Goal: Information Seeking & Learning: Understand process/instructions

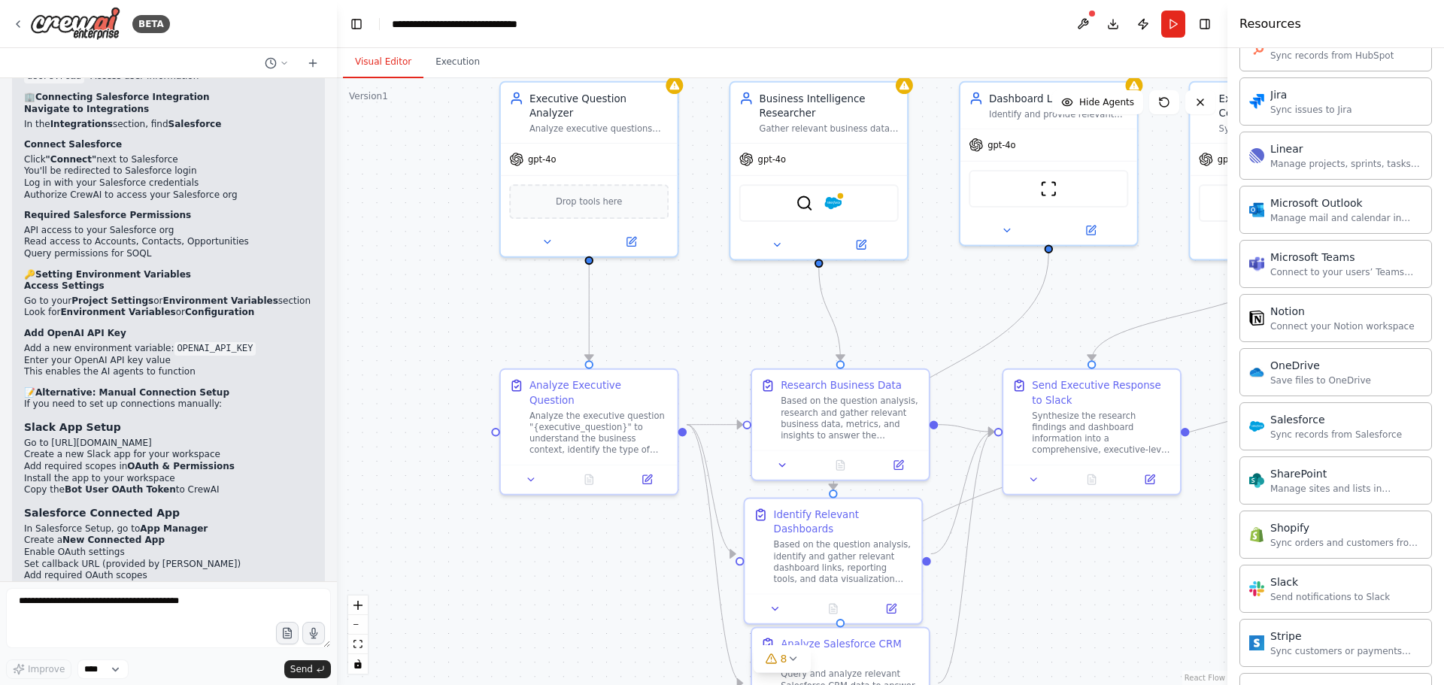
scroll to position [4675, 0]
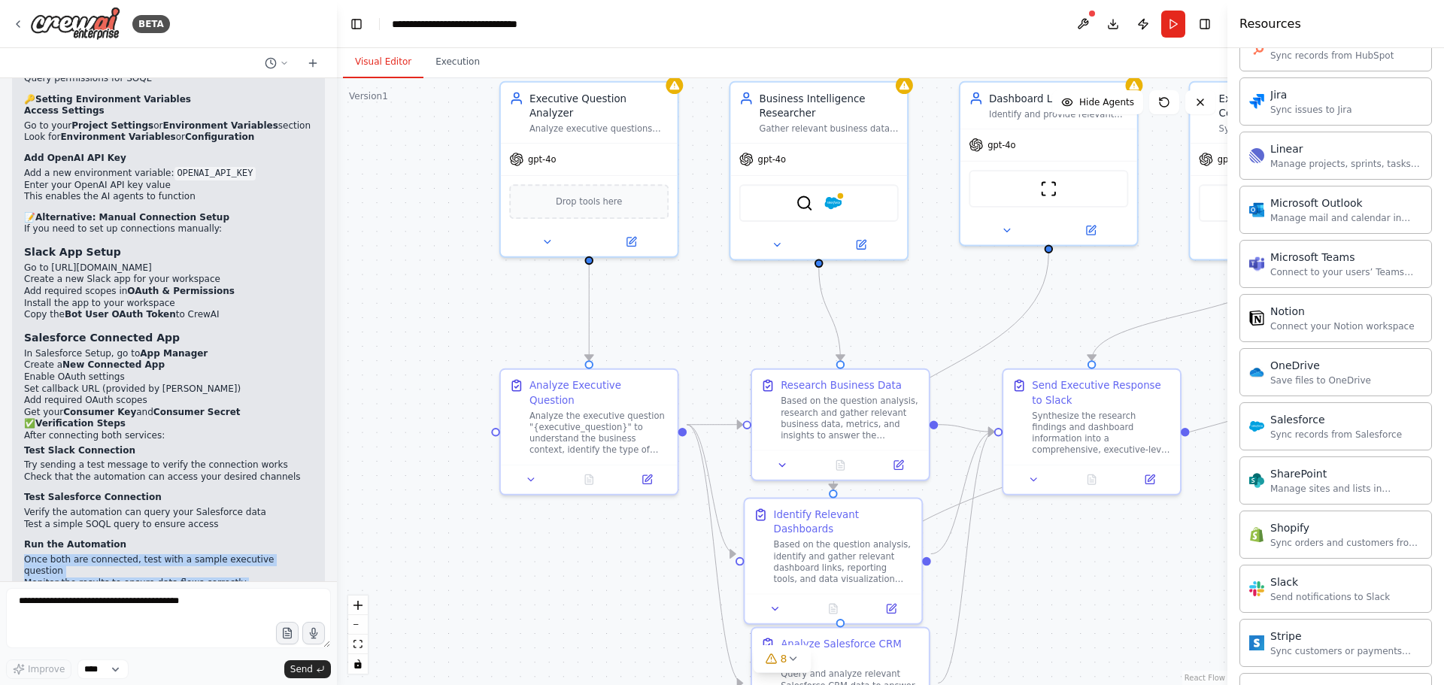
click at [188, 578] on li "Monitor the results to ensure data flows correctly" at bounding box center [168, 584] width 289 height 12
click at [189, 578] on li "Monitor the results to ensure data flows correctly" at bounding box center [168, 584] width 289 height 12
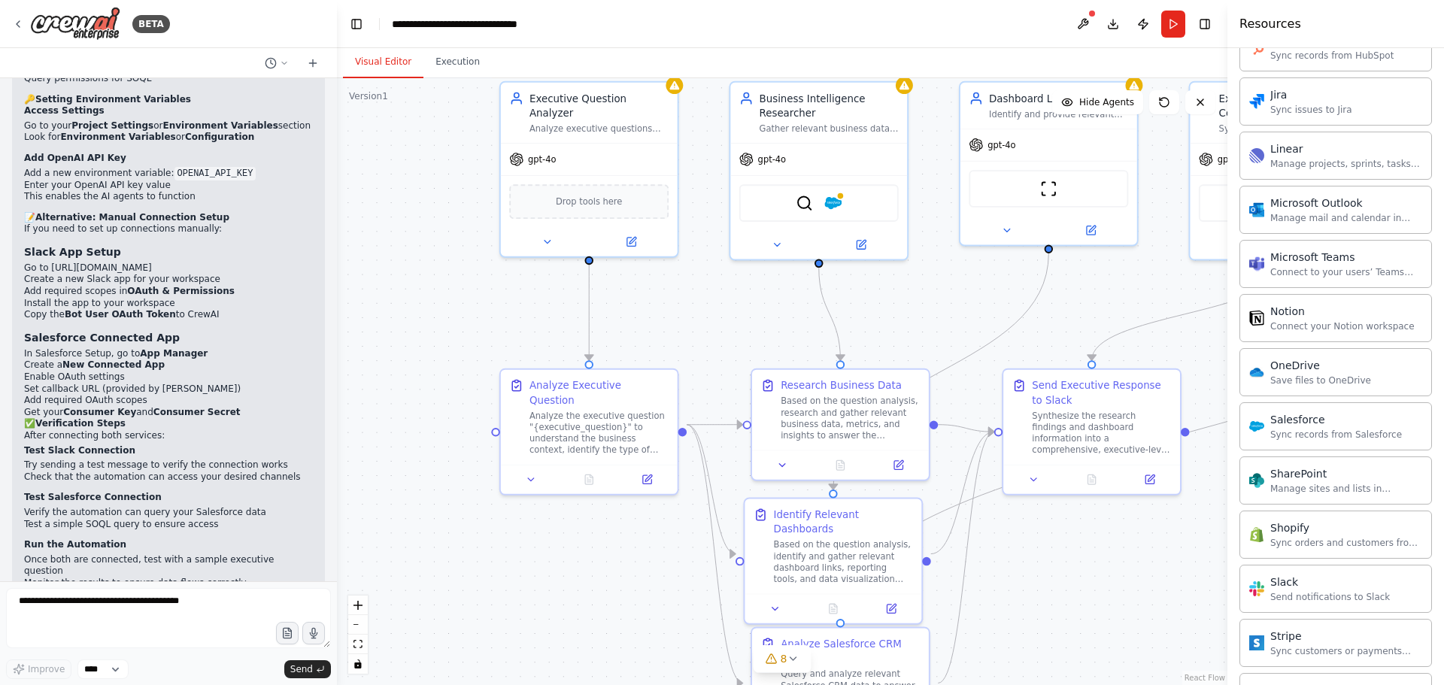
click at [192, 554] on li "Once both are connected, test with a sample executive question" at bounding box center [168, 565] width 289 height 23
drag, startPoint x: 159, startPoint y: 196, endPoint x: 178, endPoint y: 215, distance: 27.1
click at [178, 215] on div "Great question! Setting up the Slack and Salesforce connections is essential fo…" at bounding box center [168, 209] width 289 height 1086
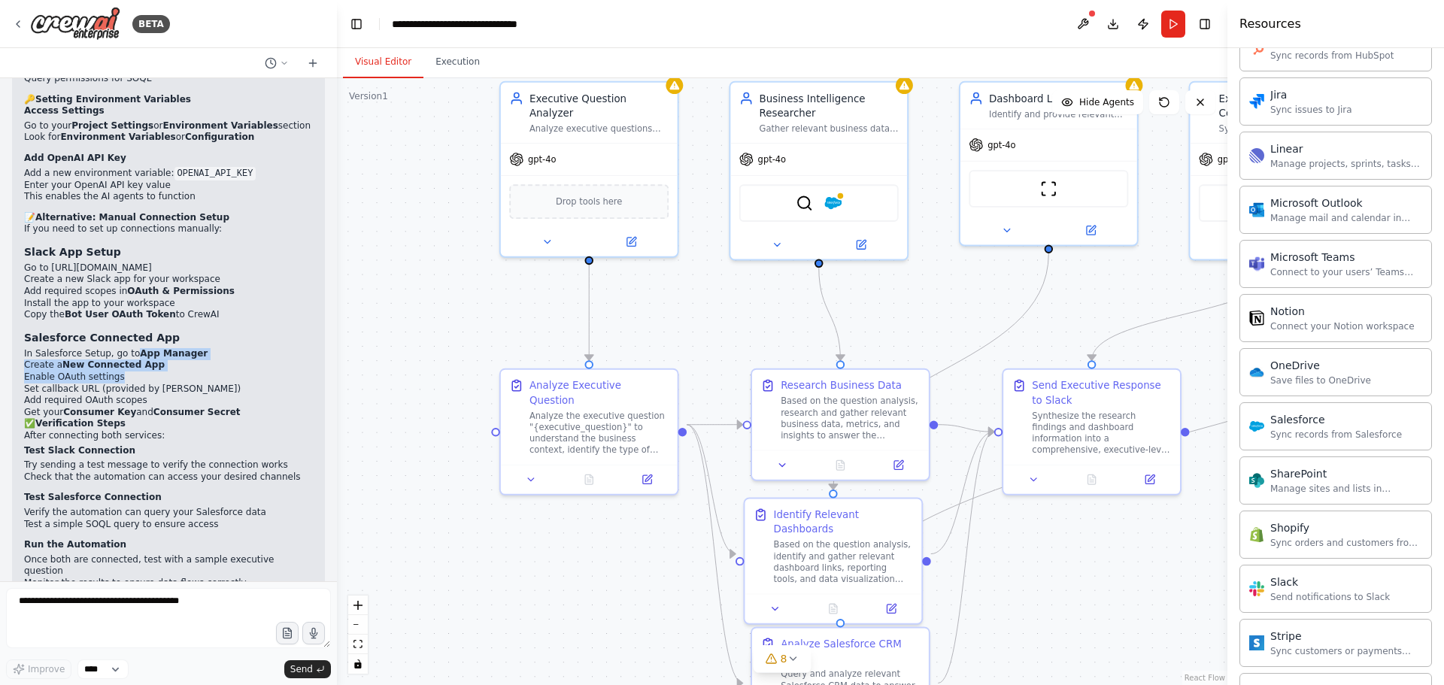
click at [178, 372] on li "Enable OAuth settings" at bounding box center [168, 378] width 289 height 12
drag, startPoint x: 121, startPoint y: 190, endPoint x: 155, endPoint y: 210, distance: 39.1
click at [155, 348] on ol "In Salesforce Setup, go to App Manager Create a New Connected App Enable OAuth …" at bounding box center [168, 383] width 289 height 71
click at [141, 395] on li "Add required OAuth scopes" at bounding box center [168, 401] width 289 height 12
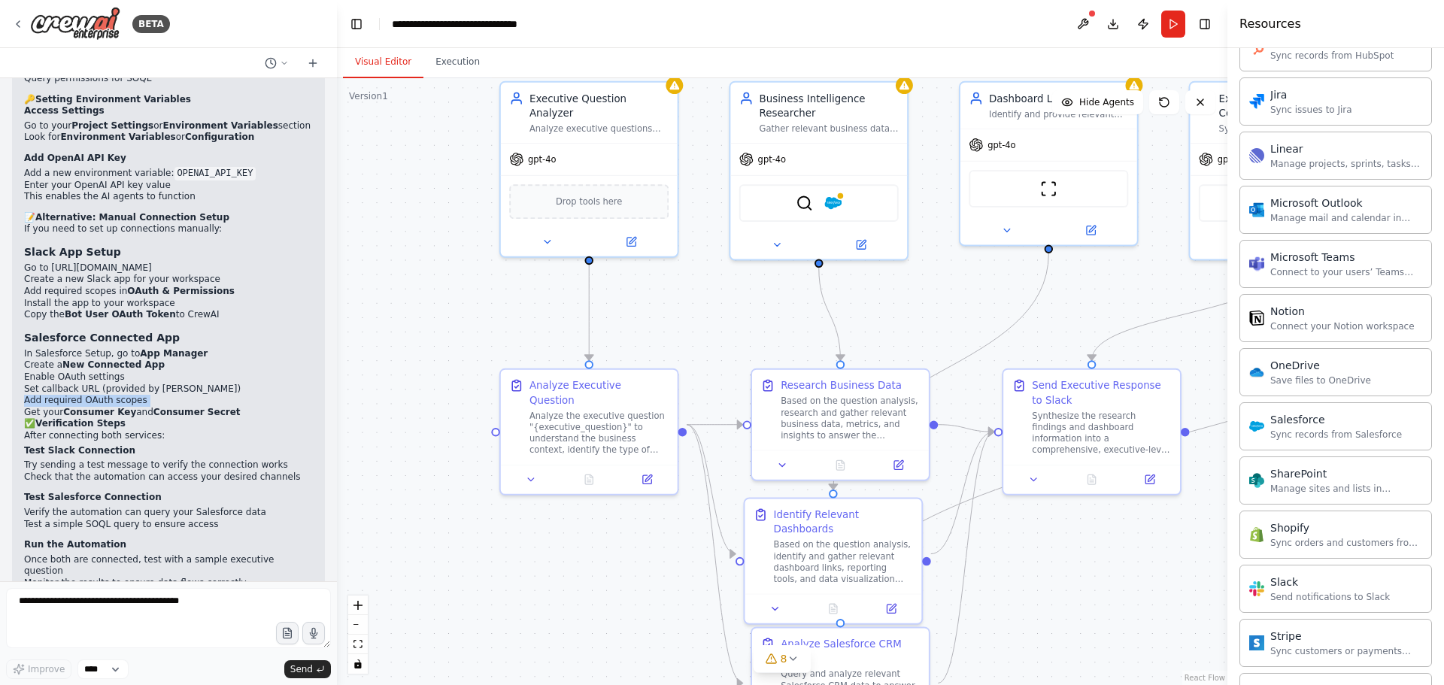
click at [141, 395] on li "Add required OAuth scopes" at bounding box center [168, 401] width 289 height 12
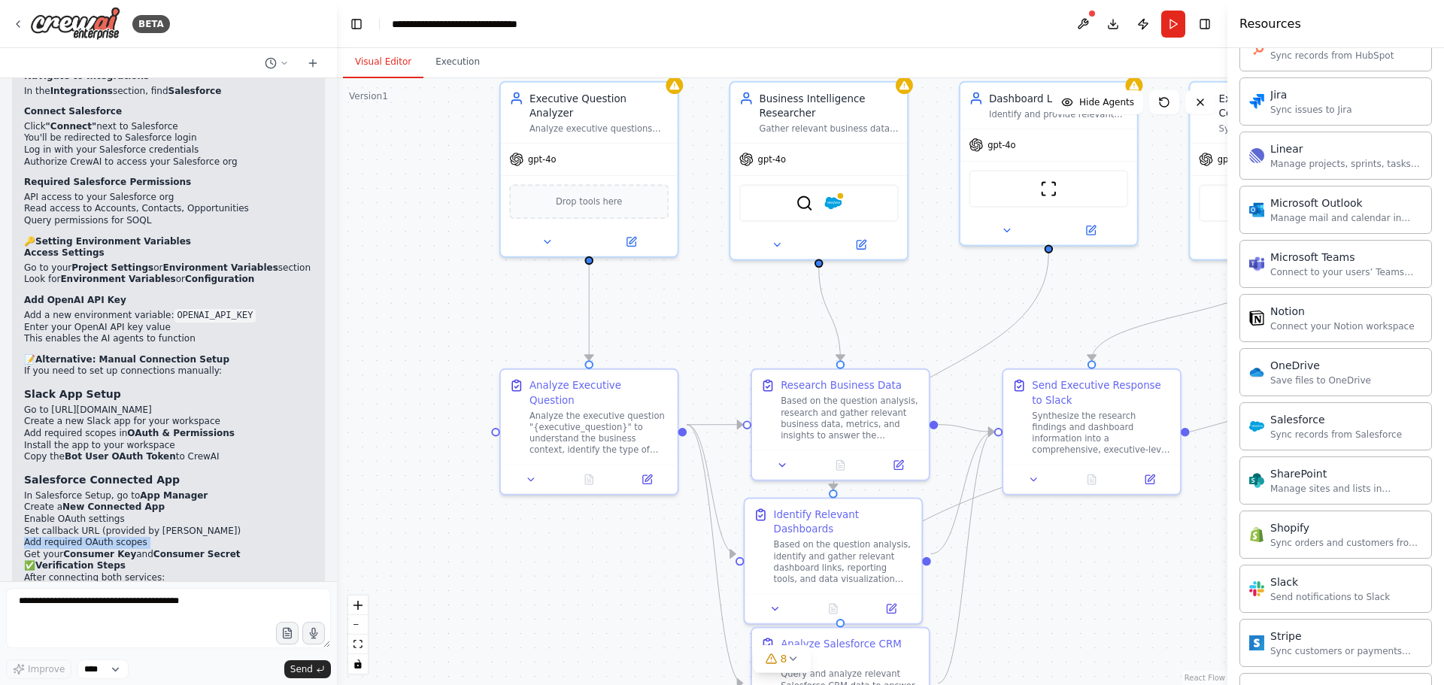
scroll to position [4500, 0]
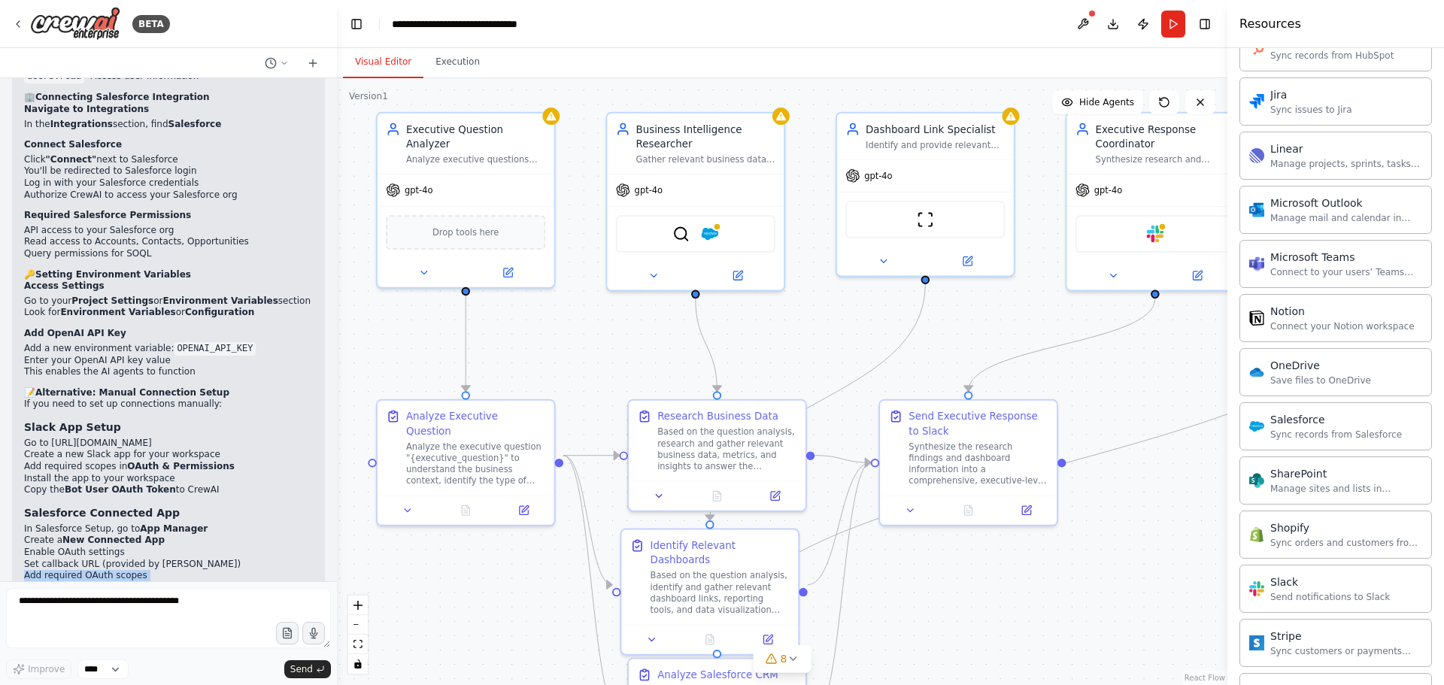
drag, startPoint x: 426, startPoint y: 317, endPoint x: 315, endPoint y: 332, distance: 111.6
click at [301, 340] on div "BETA My Executive Team looks at dashboards and ask follow up questions. I want …" at bounding box center [722, 342] width 1444 height 685
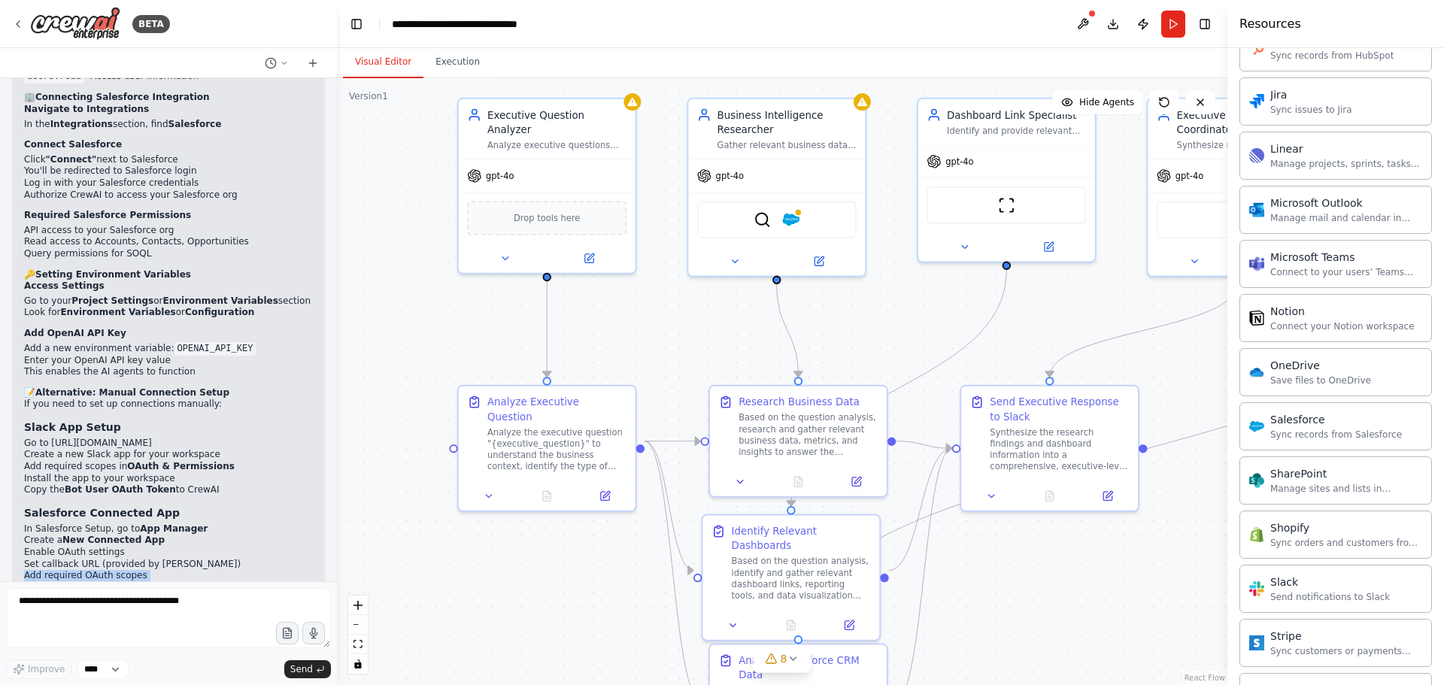
drag, startPoint x: 609, startPoint y: 351, endPoint x: 691, endPoint y: 344, distance: 83.1
click at [691, 344] on div ".deletable-edge-delete-btn { width: 20px; height: 20px; border: 0px solid #ffff…" at bounding box center [782, 381] width 891 height 607
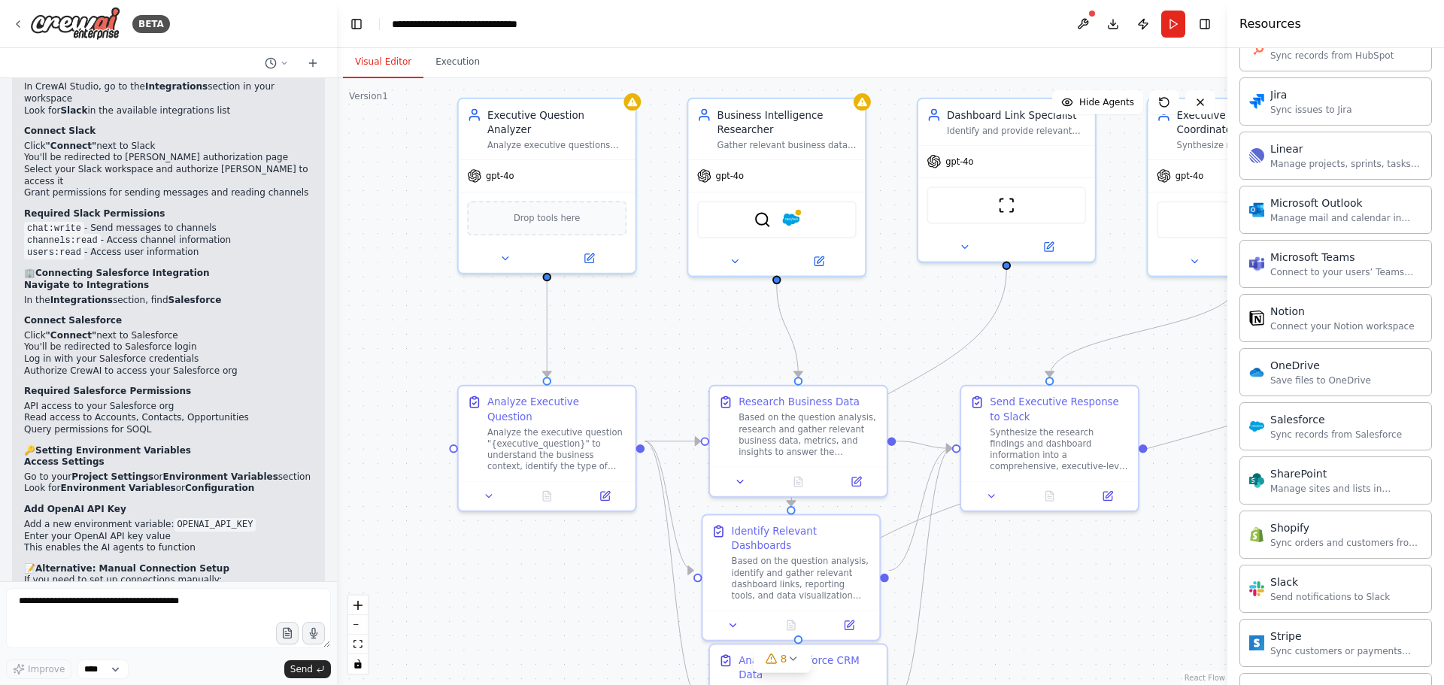
scroll to position [4149, 0]
